Goal: Task Accomplishment & Management: Manage account settings

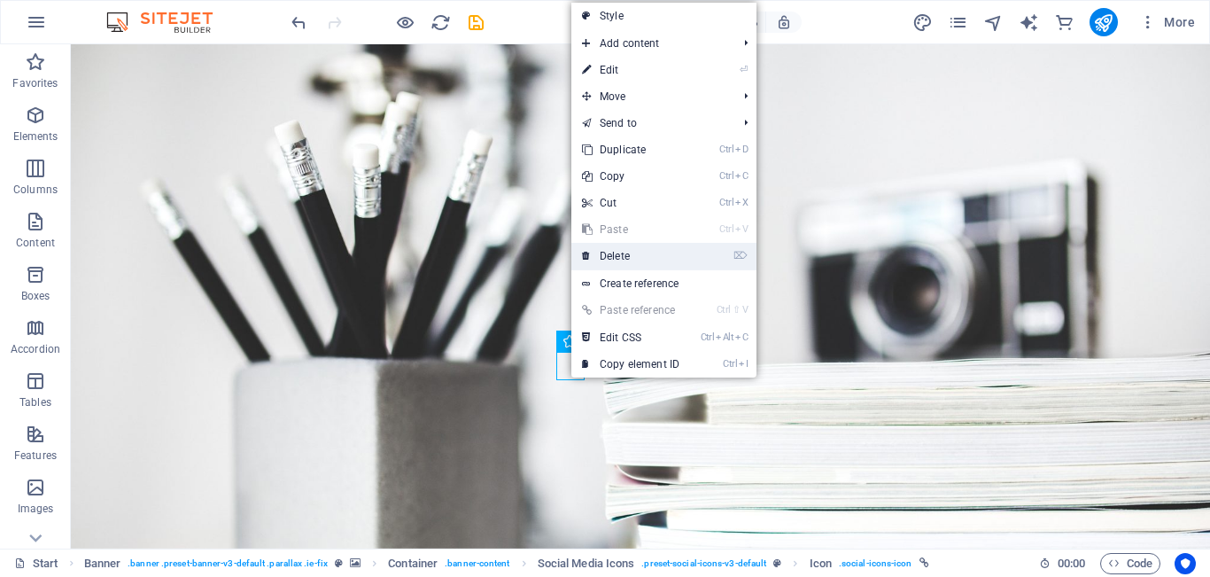
click at [615, 261] on link "⌦ Delete" at bounding box center [630, 256] width 119 height 27
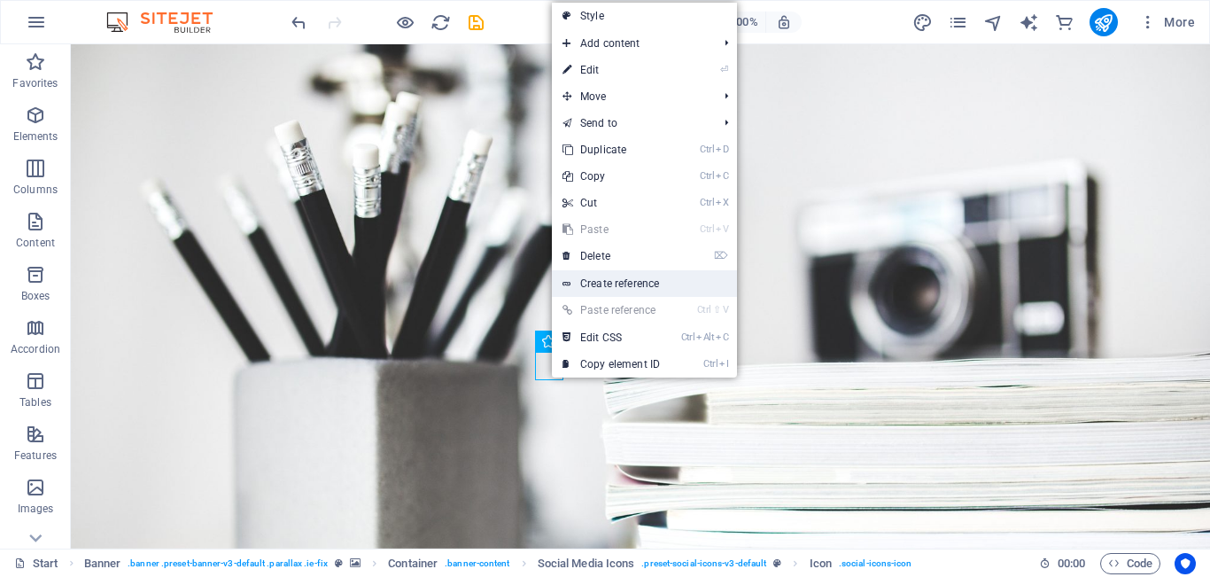
click at [619, 285] on link "Create reference" at bounding box center [644, 283] width 185 height 27
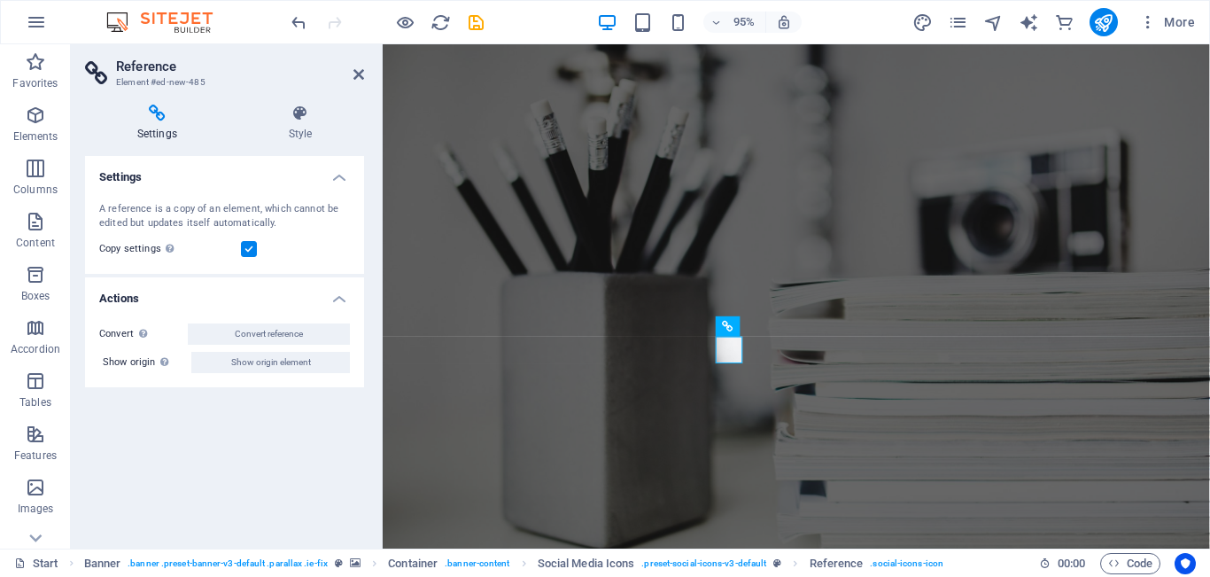
click at [285, 317] on div "Convert Convert the reference into a separate element. All subsequent changes m…" at bounding box center [224, 348] width 279 height 78
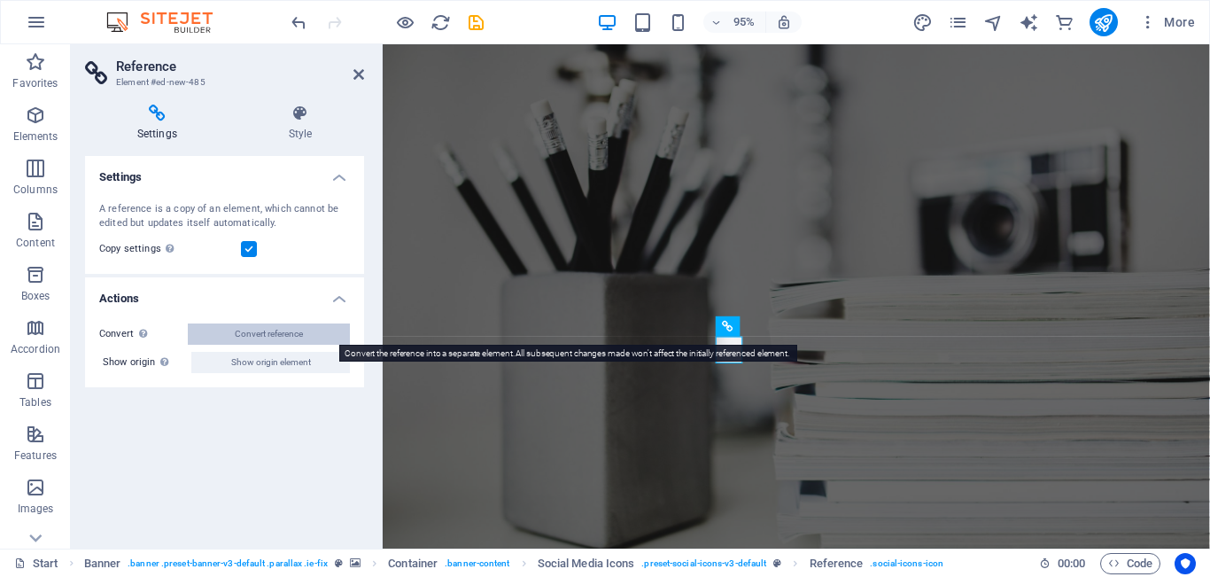
click at [282, 325] on span "Convert reference" at bounding box center [269, 333] width 68 height 21
select select "xMidYMid"
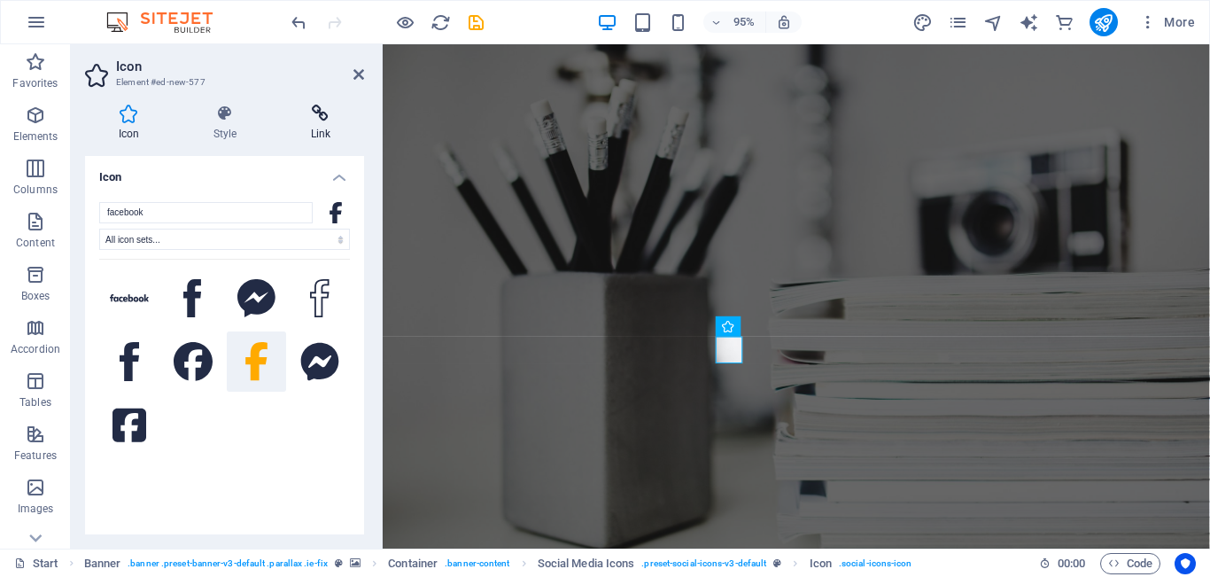
click at [326, 129] on h4 "Link" at bounding box center [320, 122] width 87 height 37
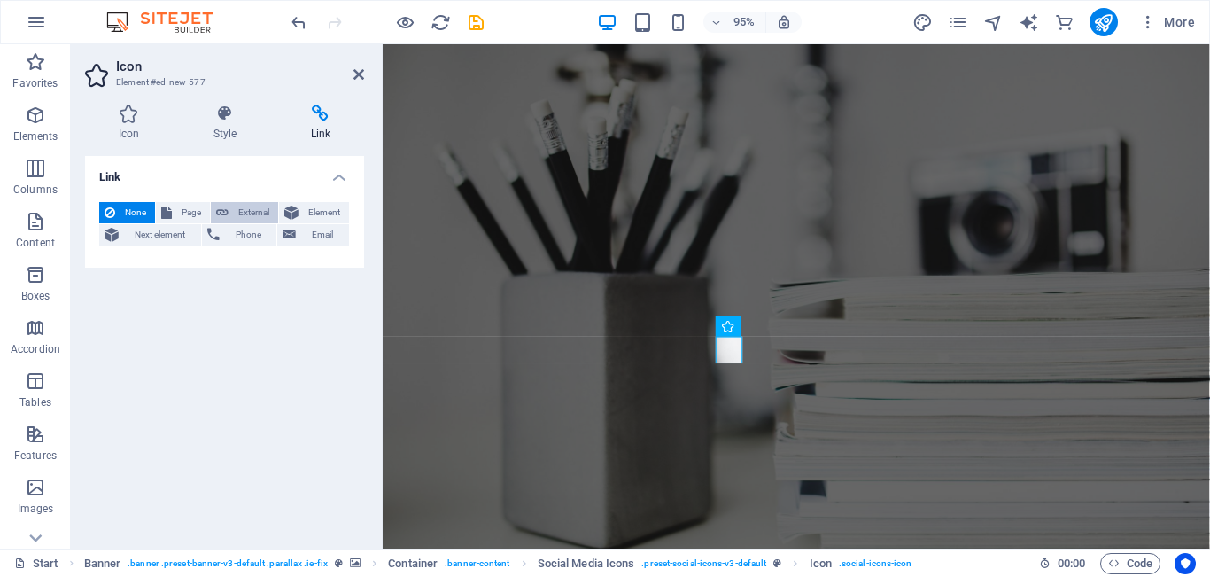
click at [234, 215] on span "External" at bounding box center [253, 212] width 39 height 21
select select "blank"
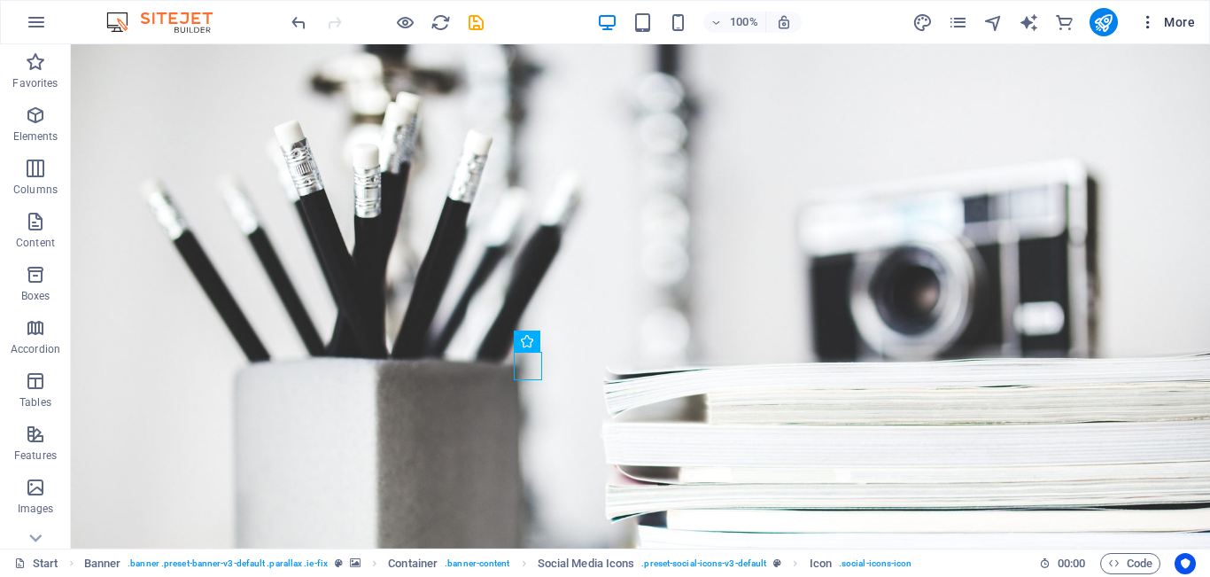
click at [1146, 19] on icon "button" at bounding box center [1148, 22] width 18 height 18
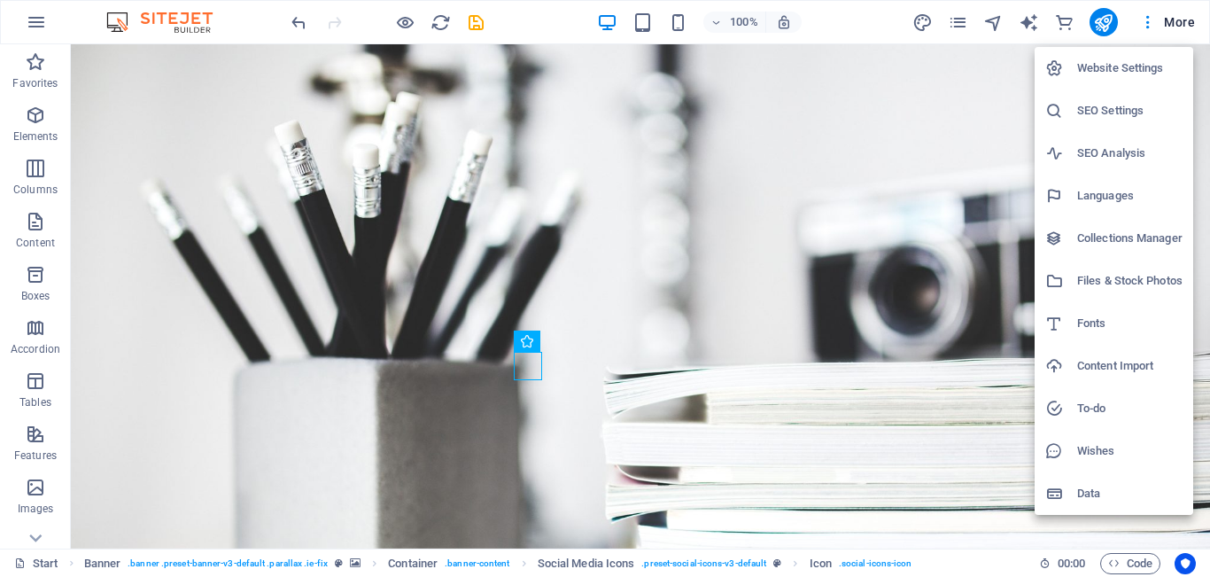
click at [1111, 200] on h6 "Languages" at bounding box center [1129, 195] width 105 height 21
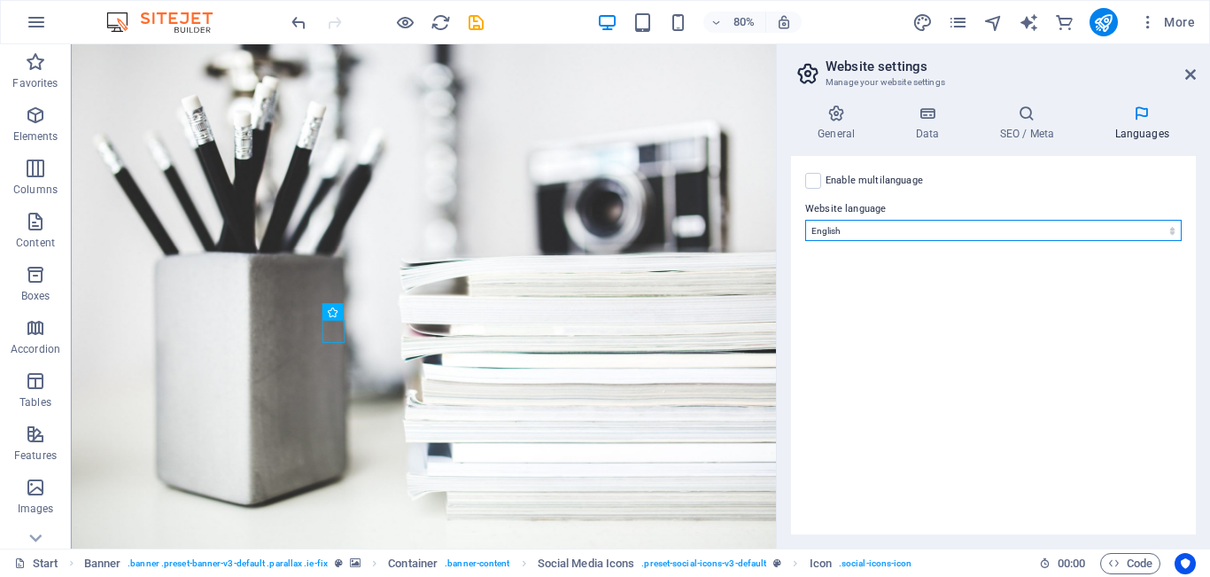
click at [1092, 222] on select "Abkhazian Afar Afrikaans Akan Albanian Amharic Arabic Aragonese Armenian Assame…" at bounding box center [993, 230] width 376 height 21
select select "148"
click at [805, 220] on select "Abkhazian Afar Afrikaans Akan Albanian Amharic Arabic Aragonese Armenian Assame…" at bounding box center [993, 230] width 376 height 21
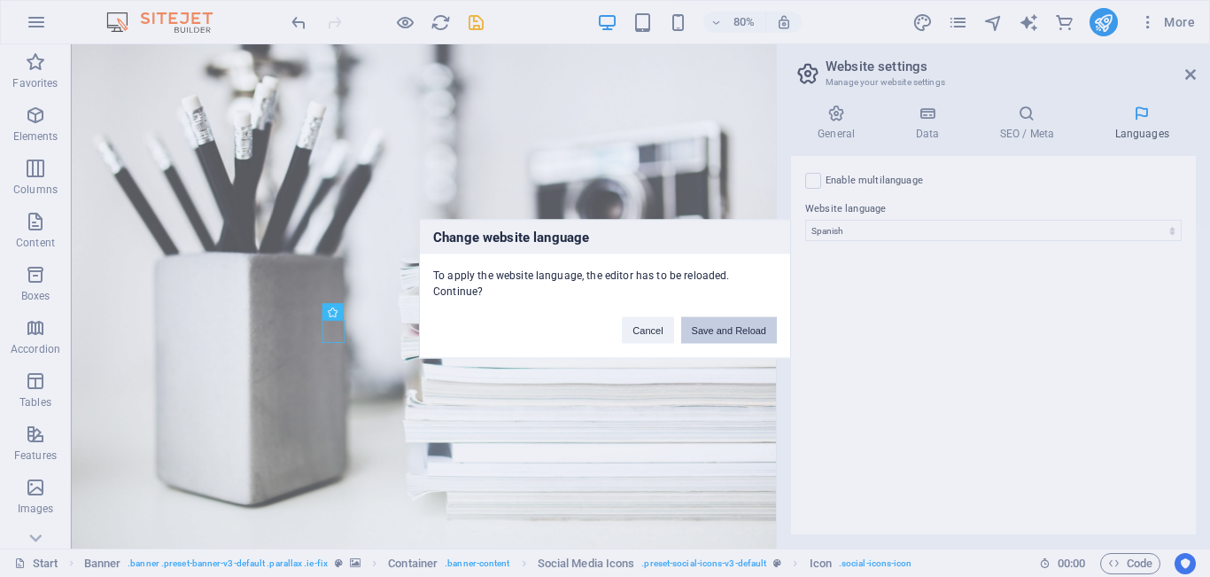
click at [752, 326] on button "Save and Reload" at bounding box center [729, 329] width 96 height 27
checkbox input "false"
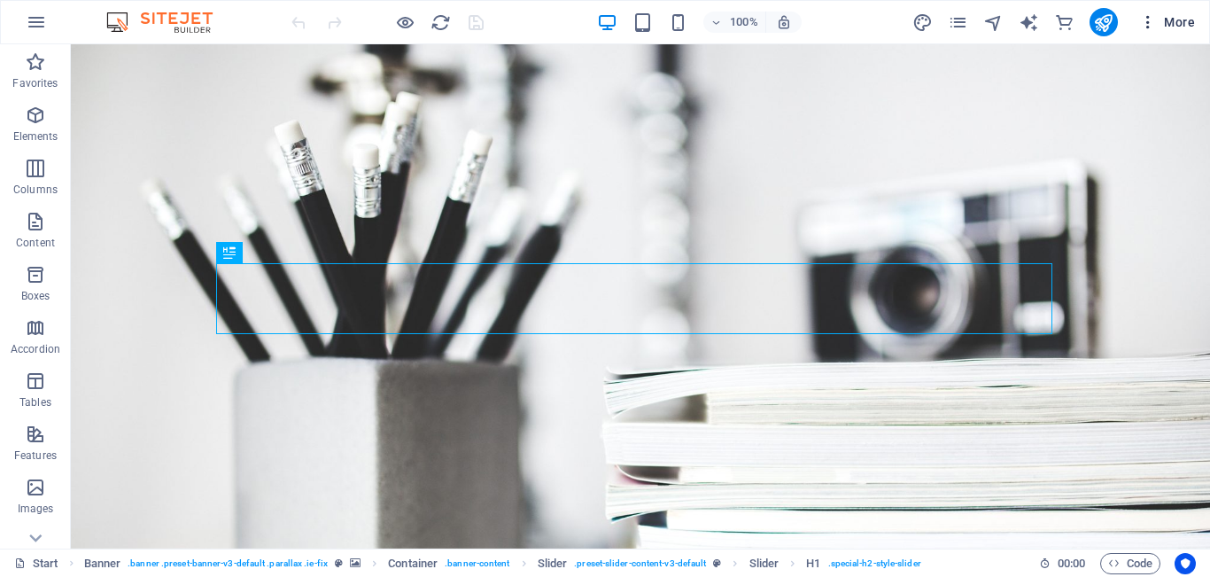
click at [1148, 22] on icon "button" at bounding box center [1148, 22] width 18 height 18
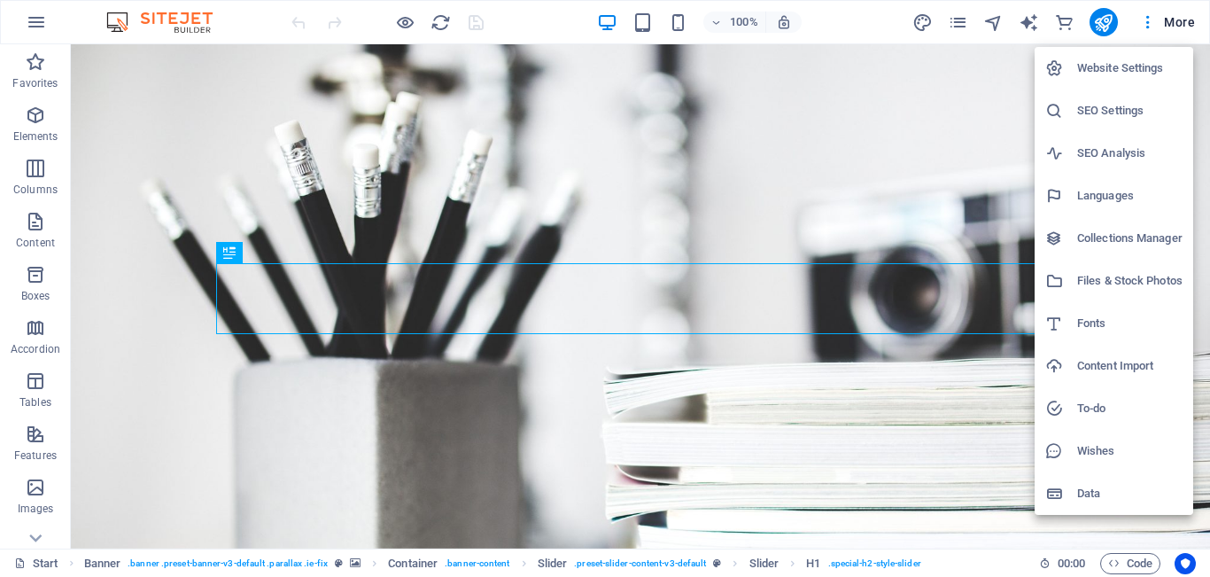
click at [1119, 198] on h6 "Languages" at bounding box center [1129, 195] width 105 height 21
select select "148"
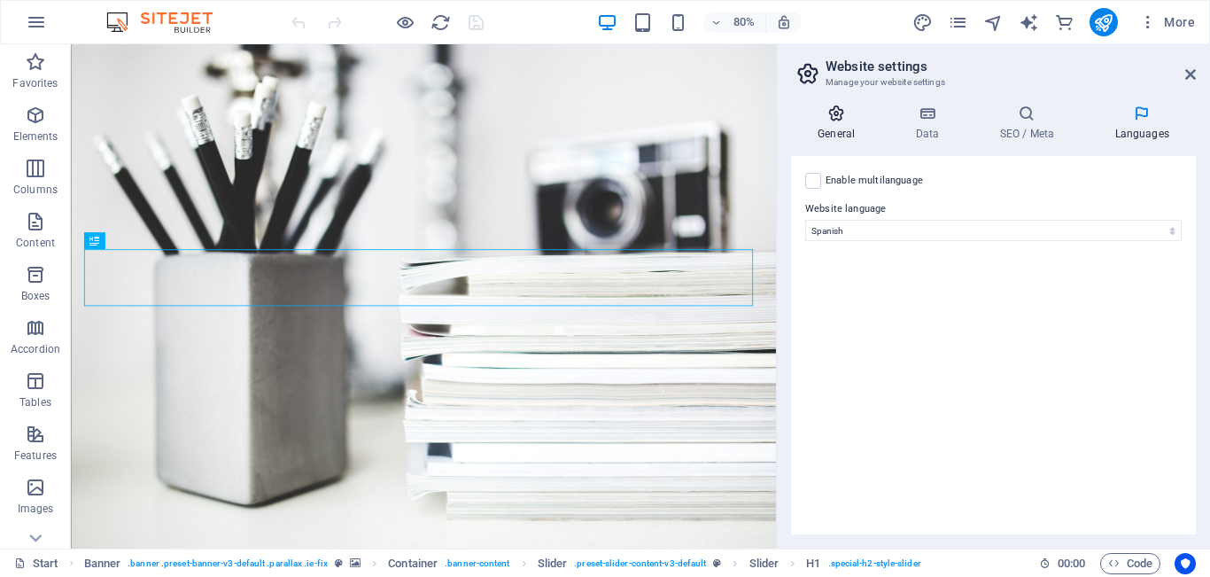
click at [832, 132] on h4 "General" at bounding box center [839, 122] width 97 height 37
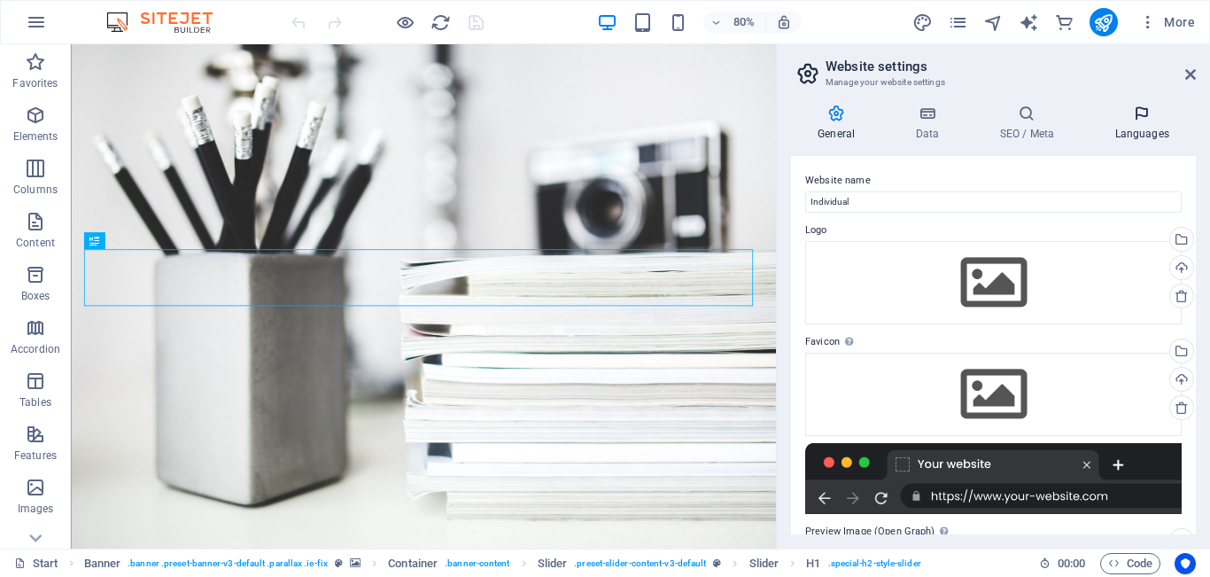
click at [1123, 119] on icon at bounding box center [1141, 113] width 108 height 18
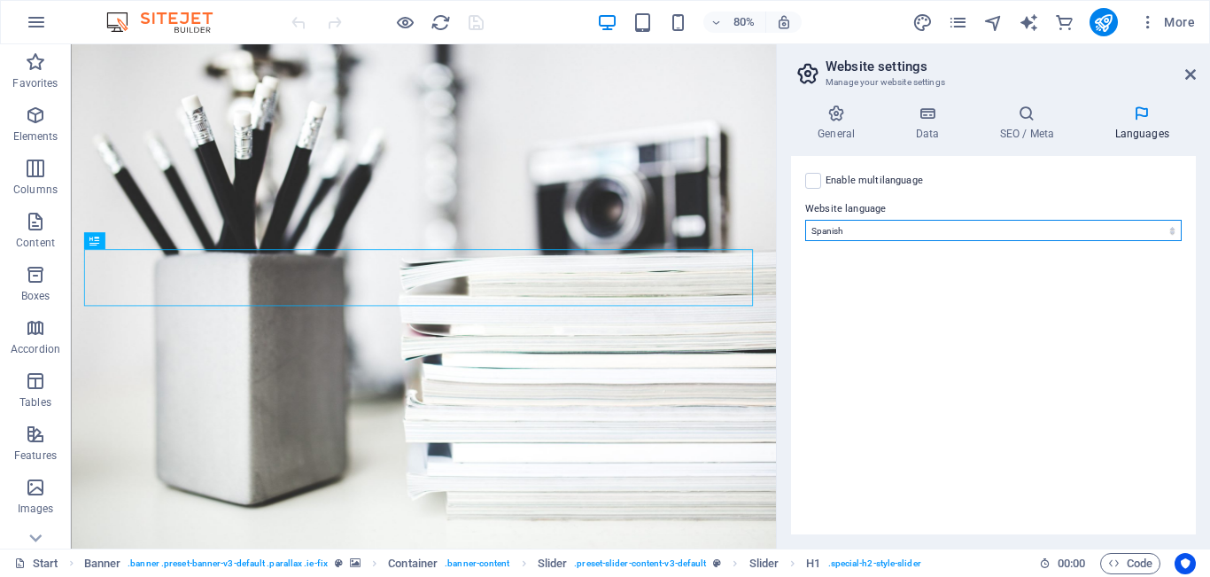
click at [1004, 230] on select "Abkhazian Afar Afrikaans Akan Albanian Amharic Arabic Aragonese Armenian Assame…" at bounding box center [993, 230] width 376 height 21
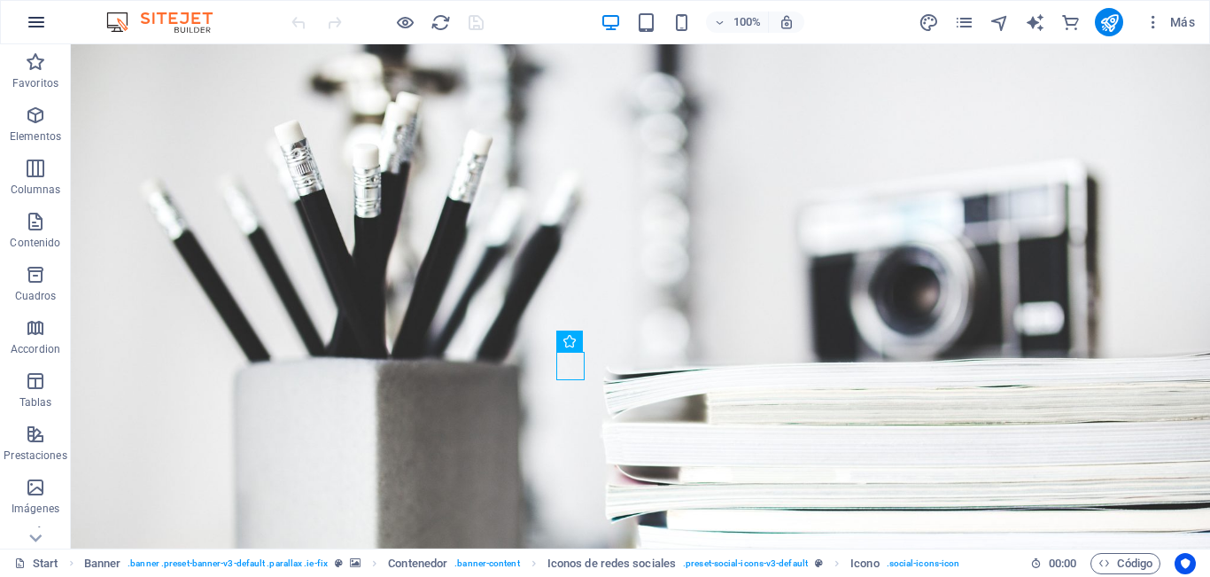
click at [38, 20] on icon "button" at bounding box center [36, 22] width 21 height 21
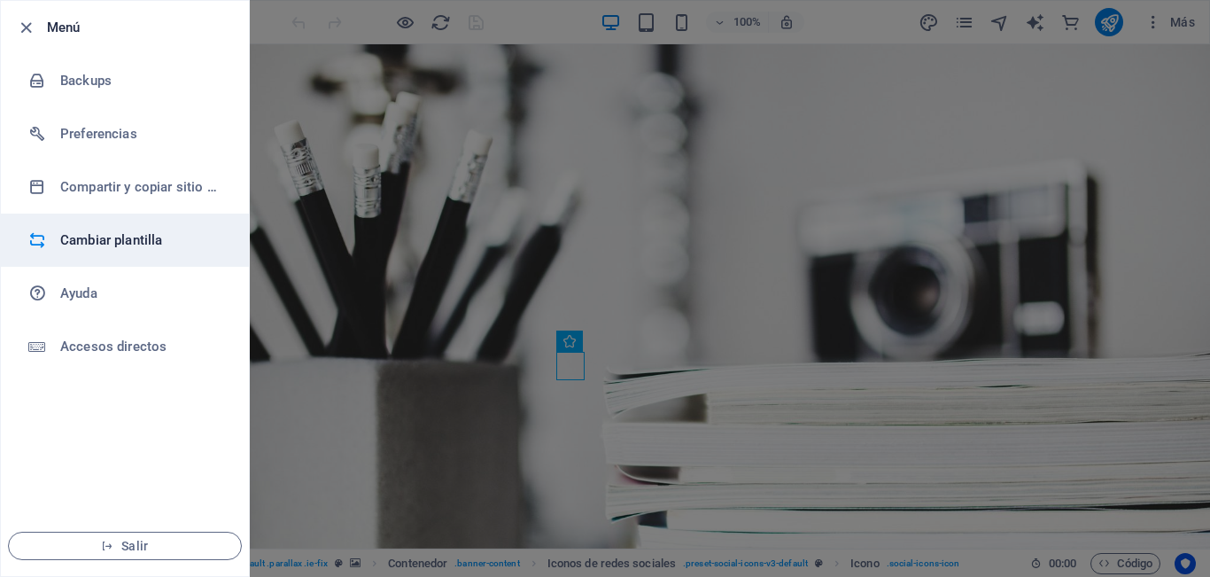
click at [124, 242] on h6 "Cambiar plantilla" at bounding box center [142, 239] width 164 height 21
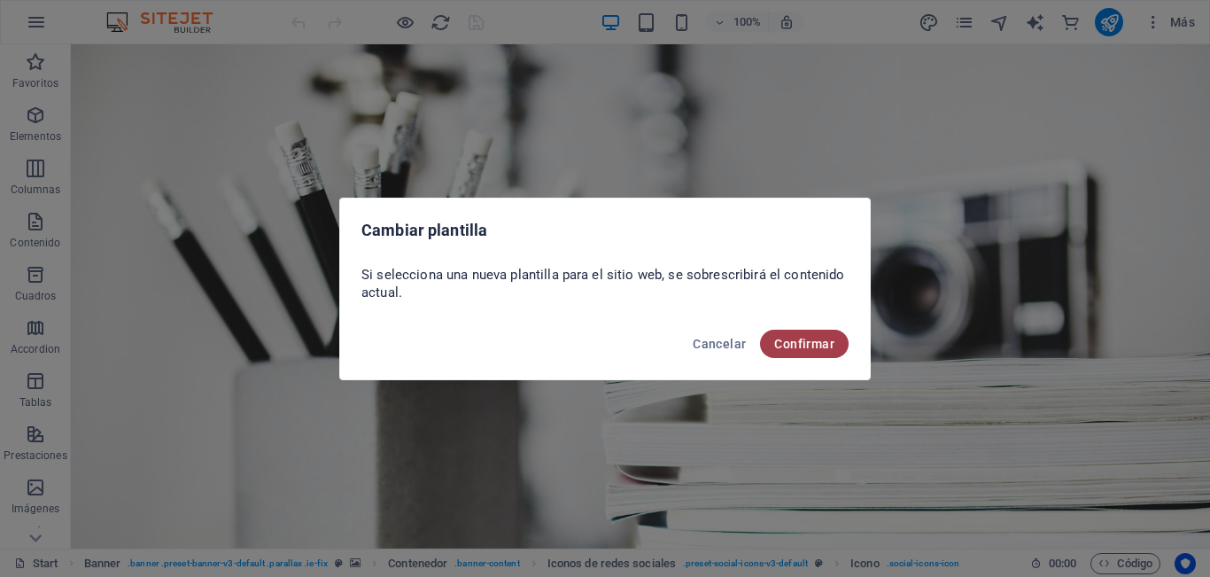
click at [788, 344] on span "Confirmar" at bounding box center [804, 344] width 60 height 14
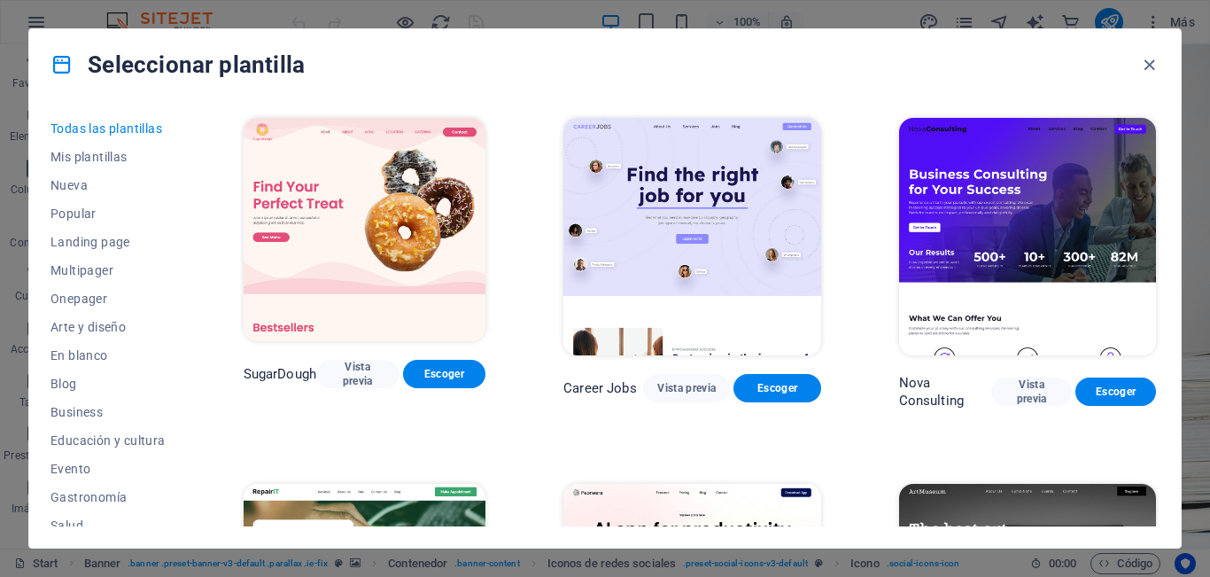
drag, startPoint x: 182, startPoint y: 175, endPoint x: 189, endPoint y: 189, distance: 15.1
click at [187, 189] on div "Todas las plantillas Mis plantillas Nueva Popular Landing page Multipager Onepa…" at bounding box center [118, 320] width 136 height 412
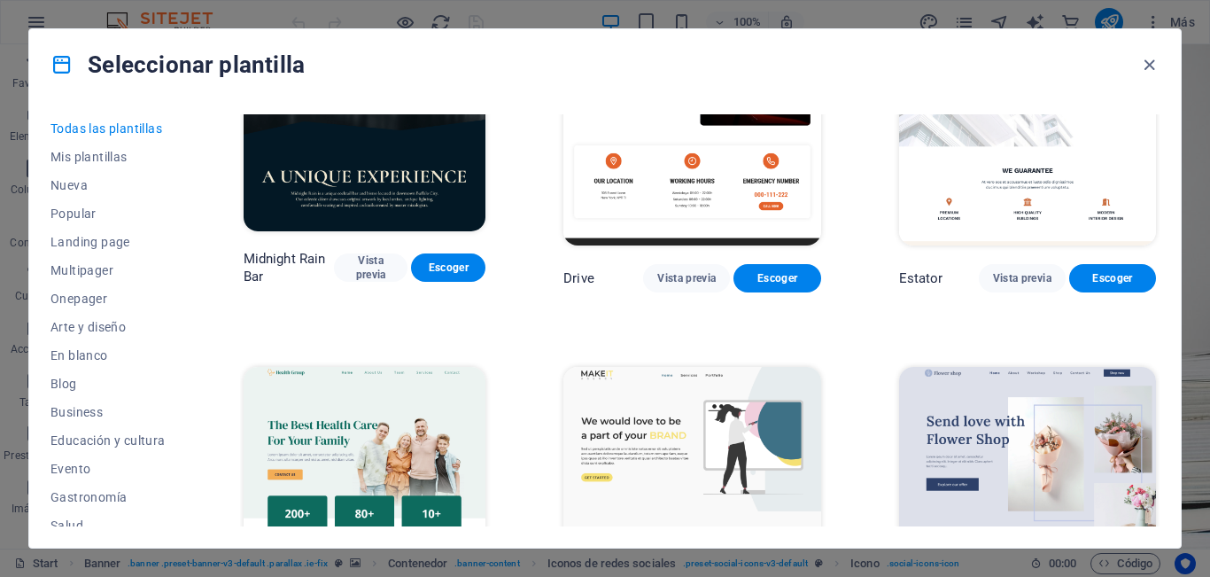
scroll to position [4184, 0]
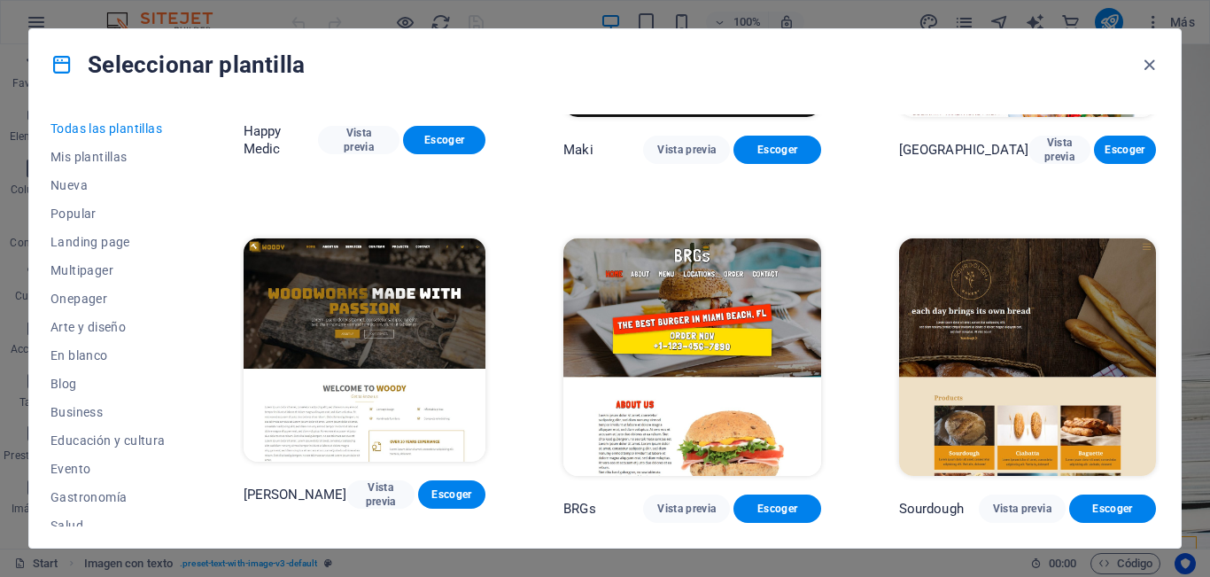
scroll to position [9051, 0]
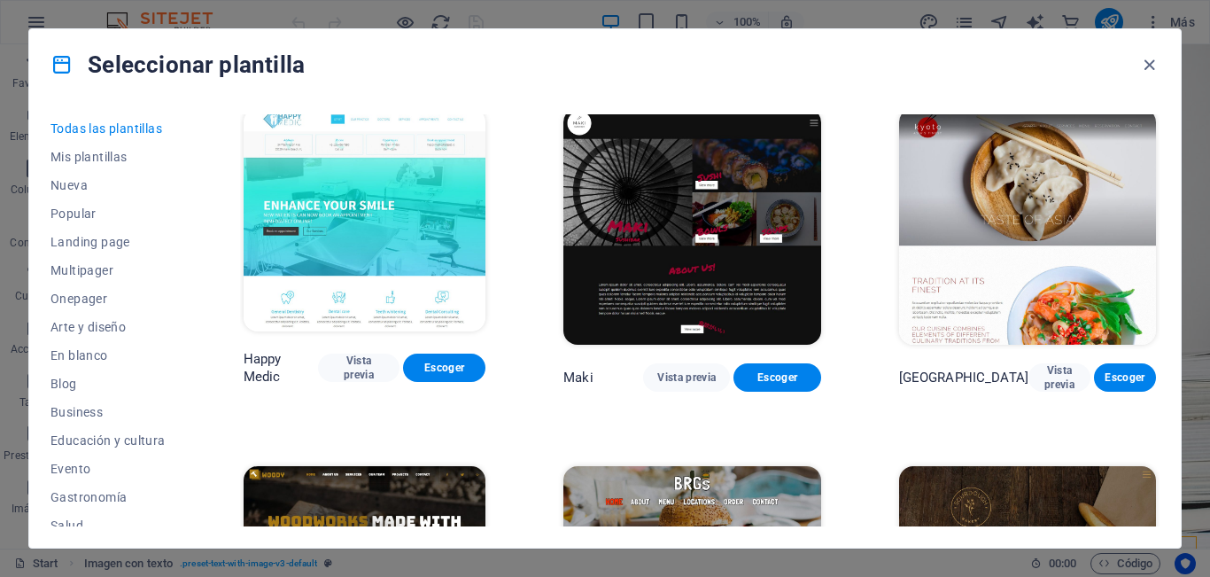
click at [457, 466] on img at bounding box center [365, 577] width 243 height 223
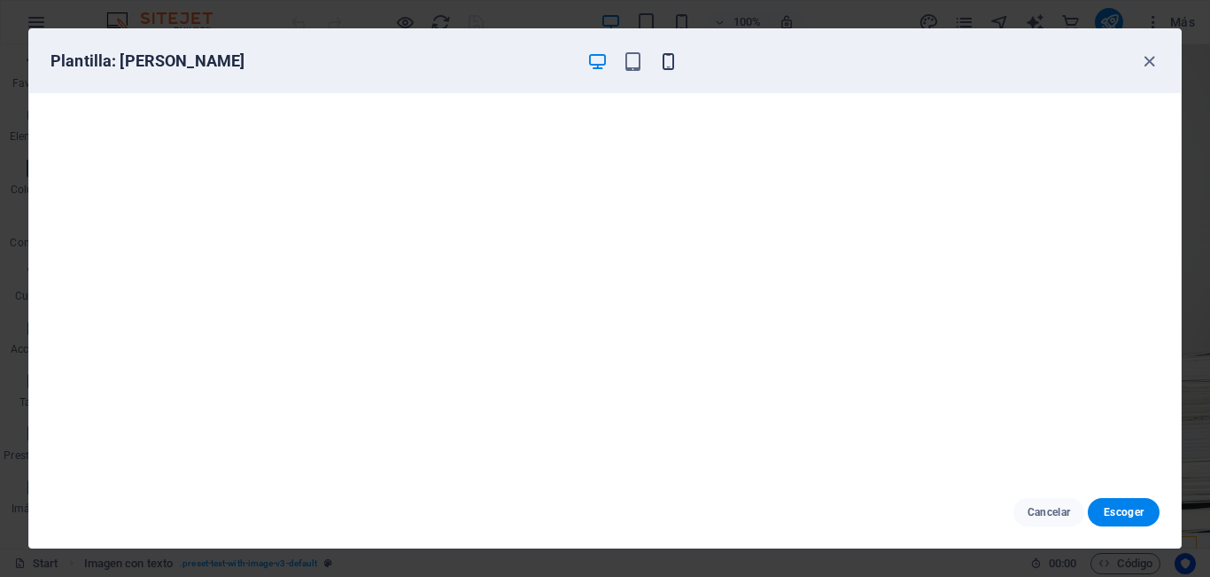
click at [668, 60] on icon "button" at bounding box center [668, 61] width 20 height 20
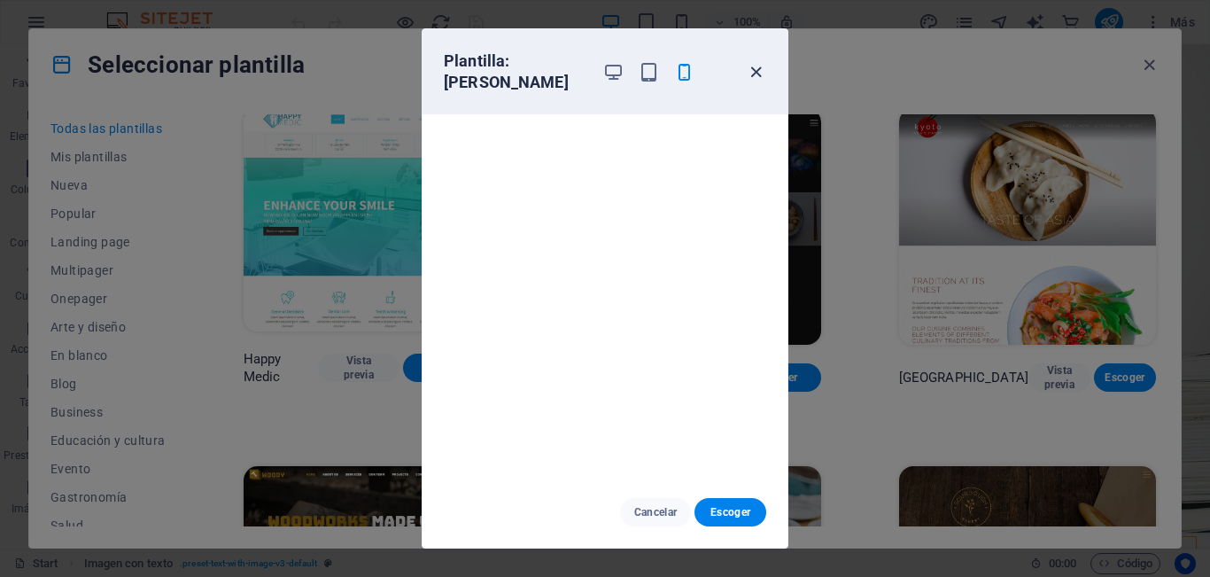
click at [756, 64] on icon "button" at bounding box center [756, 72] width 20 height 20
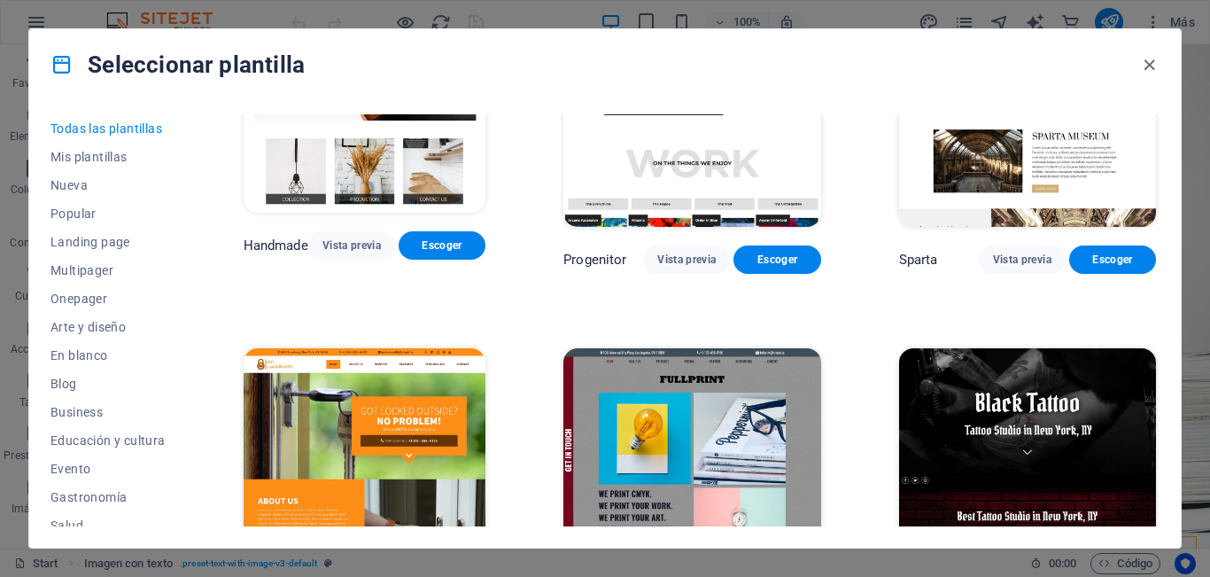
scroll to position [10962, 0]
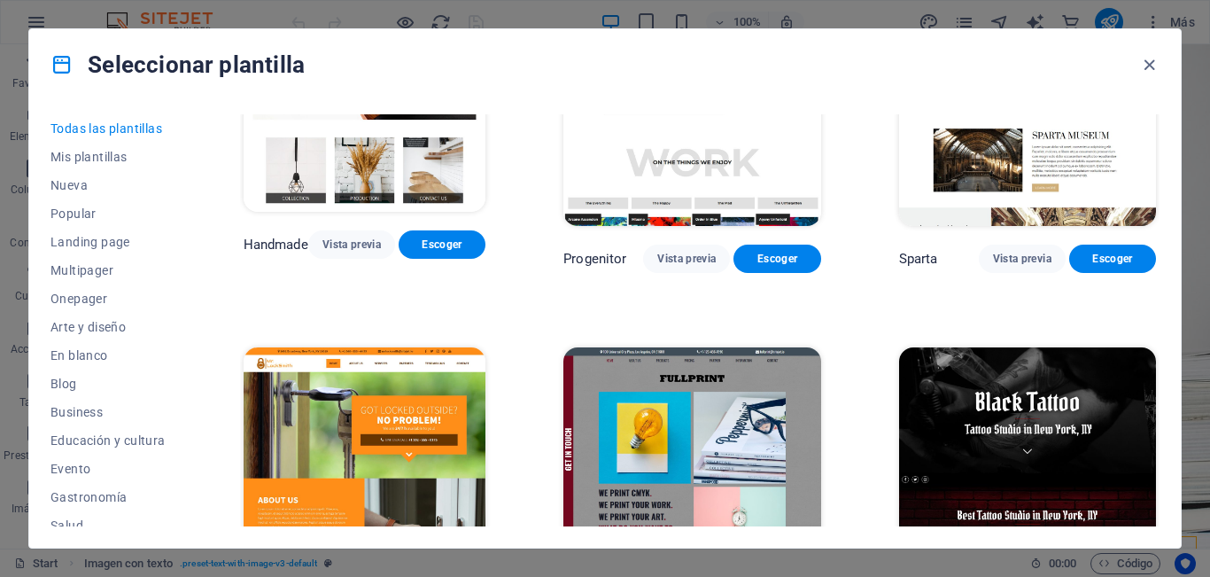
click at [355, 347] on img at bounding box center [365, 458] width 243 height 223
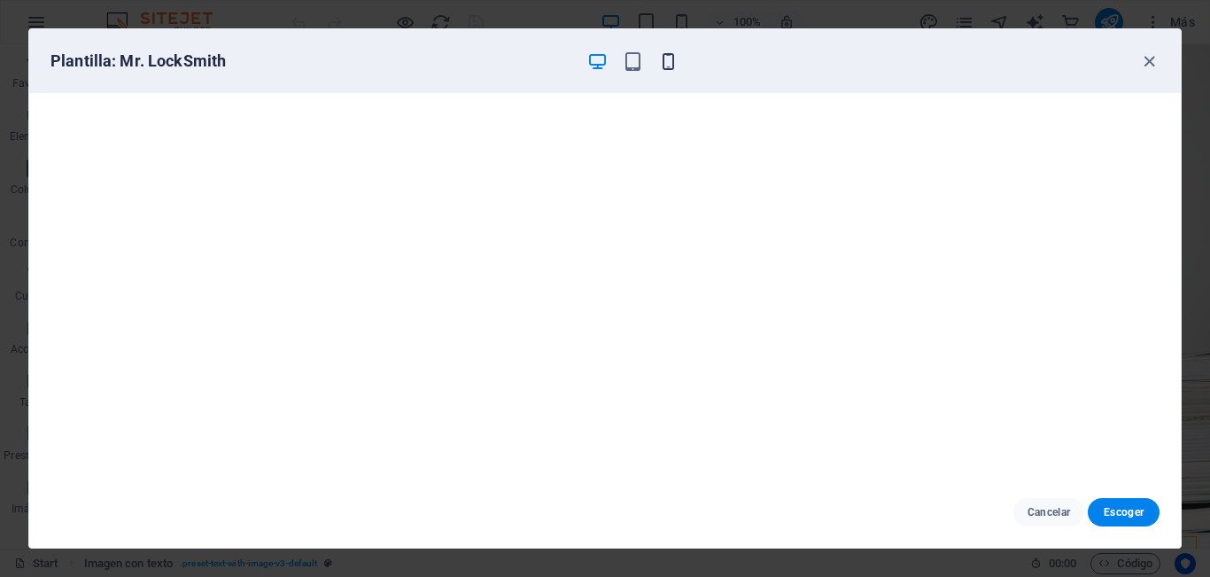
click at [662, 61] on icon "button" at bounding box center [668, 61] width 20 height 20
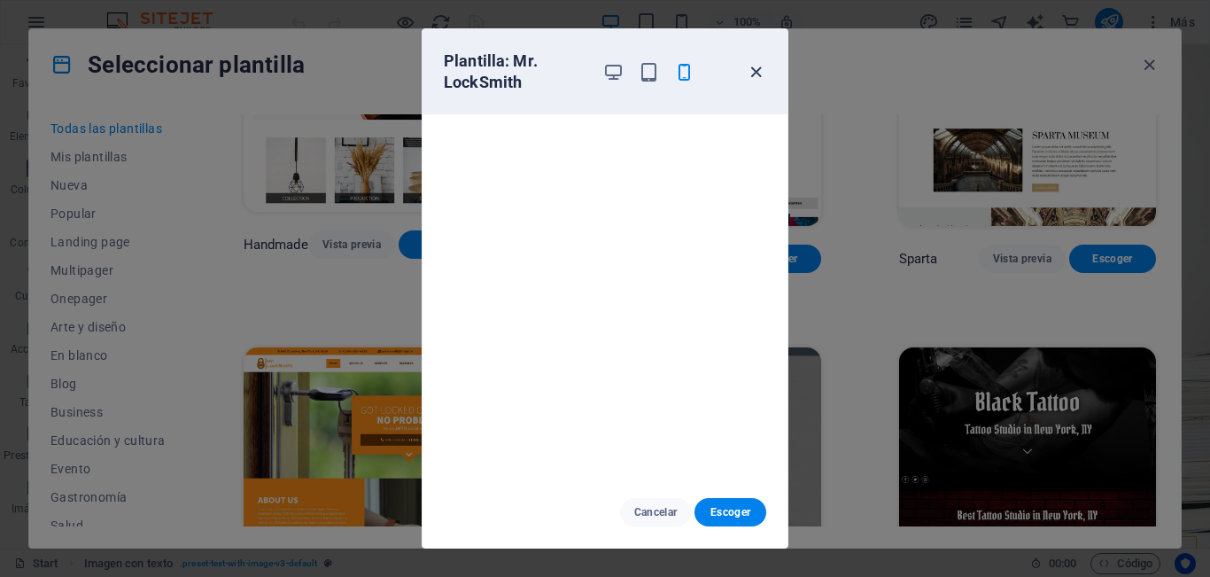
click at [755, 74] on icon "button" at bounding box center [756, 72] width 20 height 20
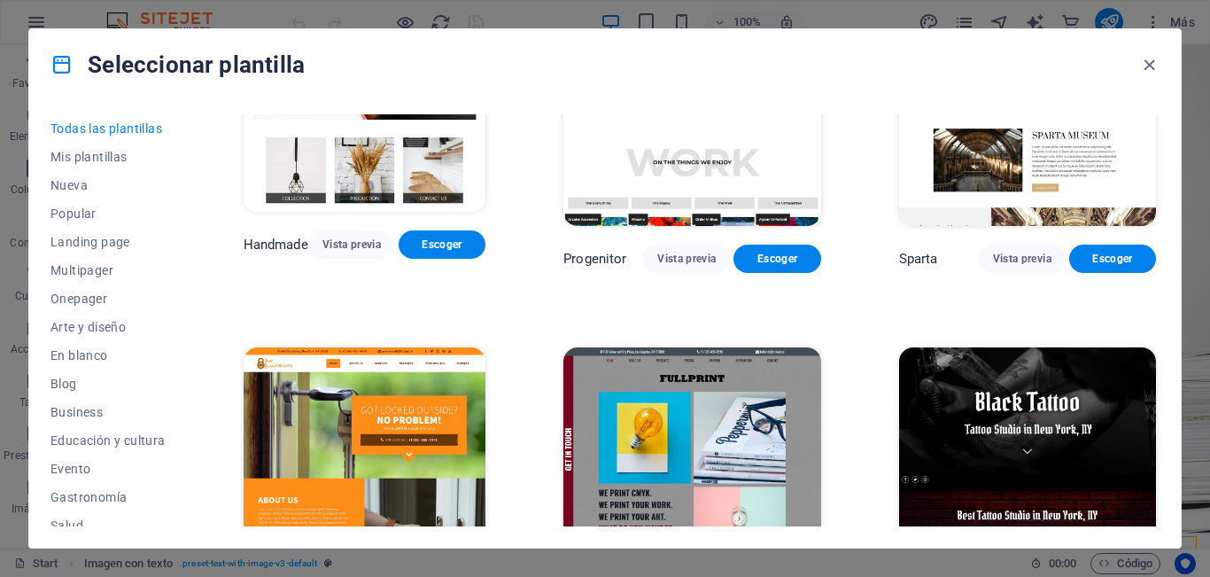
click at [1157, 333] on div "Todas las plantillas Mis plantillas Nueva Popular Landing page Multipager Onepa…" at bounding box center [604, 323] width 1151 height 447
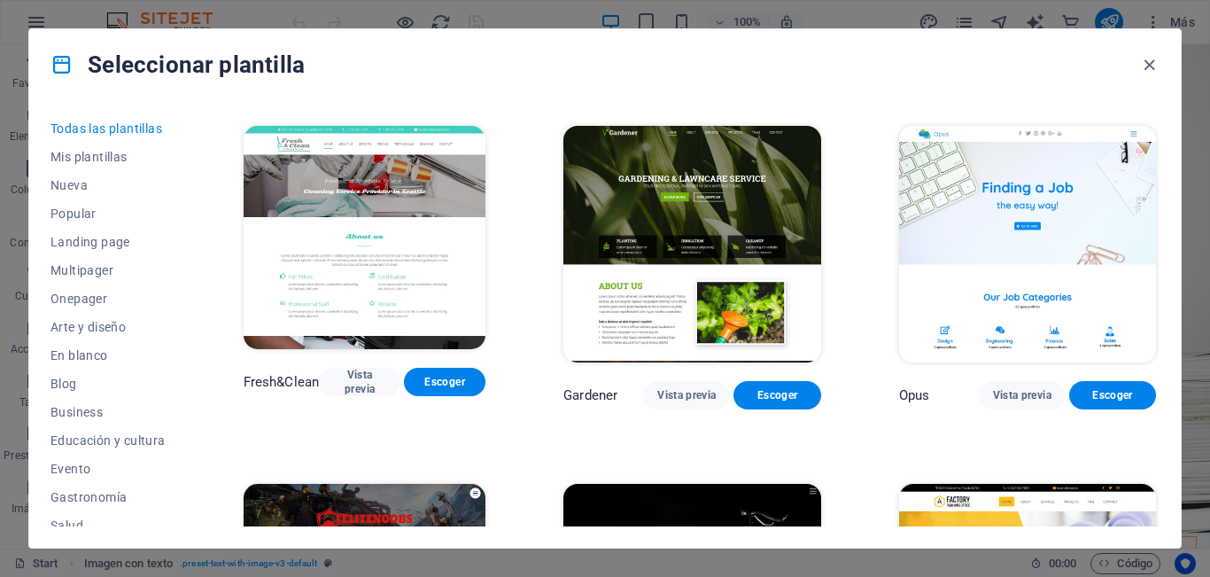
scroll to position [13781, 0]
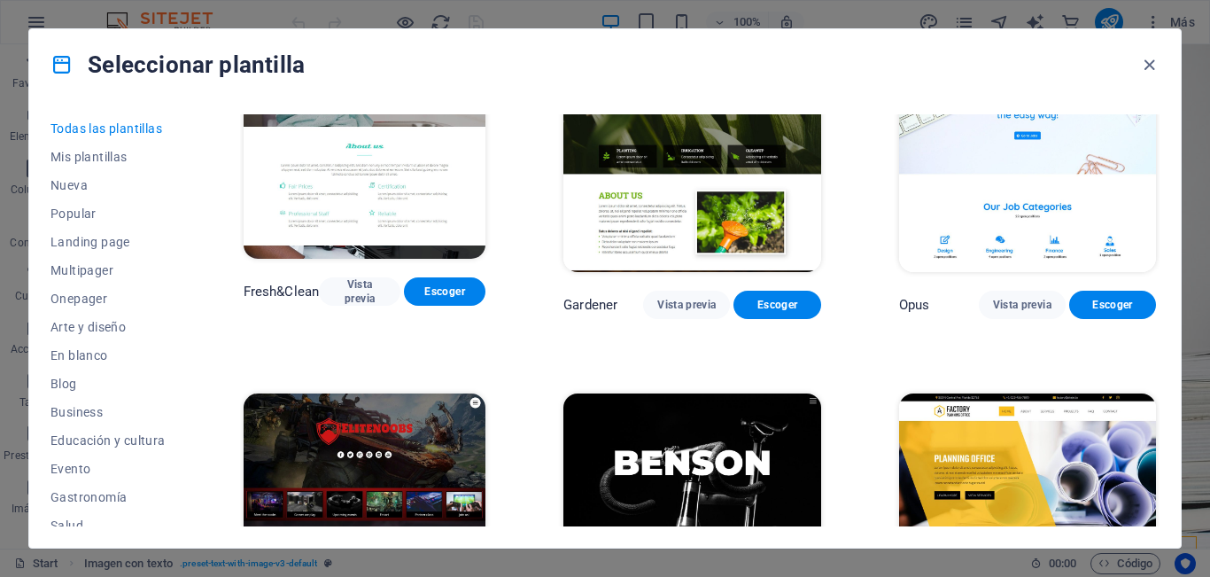
click at [1024, 393] on img at bounding box center [1027, 511] width 257 height 237
